Goal: Task Accomplishment & Management: Use online tool/utility

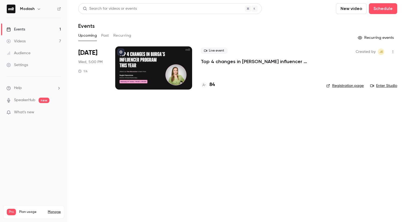
click at [107, 36] on button "Past" at bounding box center [105, 35] width 8 height 9
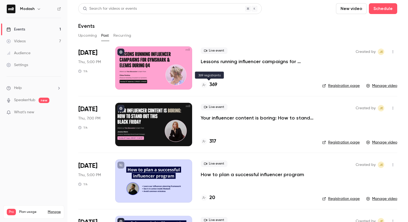
click at [213, 86] on h4 "369" at bounding box center [214, 84] width 8 height 7
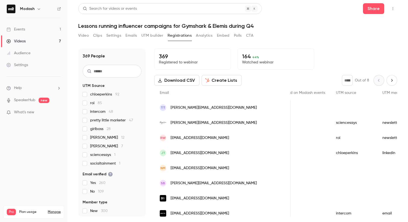
scroll to position [0, 238]
click at [171, 77] on button "Download CSV" at bounding box center [176, 80] width 45 height 11
click at [250, 79] on div "Download CSV Create Lists * Out of 8" at bounding box center [275, 80] width 243 height 11
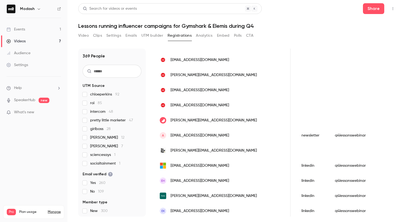
scroll to position [0, 341]
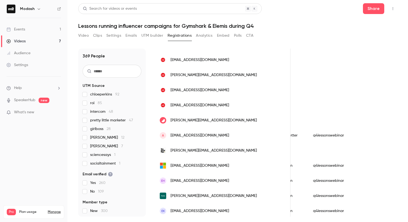
click at [329, 37] on div "Video Clips Settings Emails UTM builder Registrations Analytics Embed Polls CTA" at bounding box center [237, 36] width 319 height 11
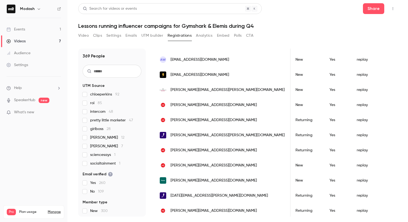
scroll to position [381, 0]
